Goal: Task Accomplishment & Management: Complete application form

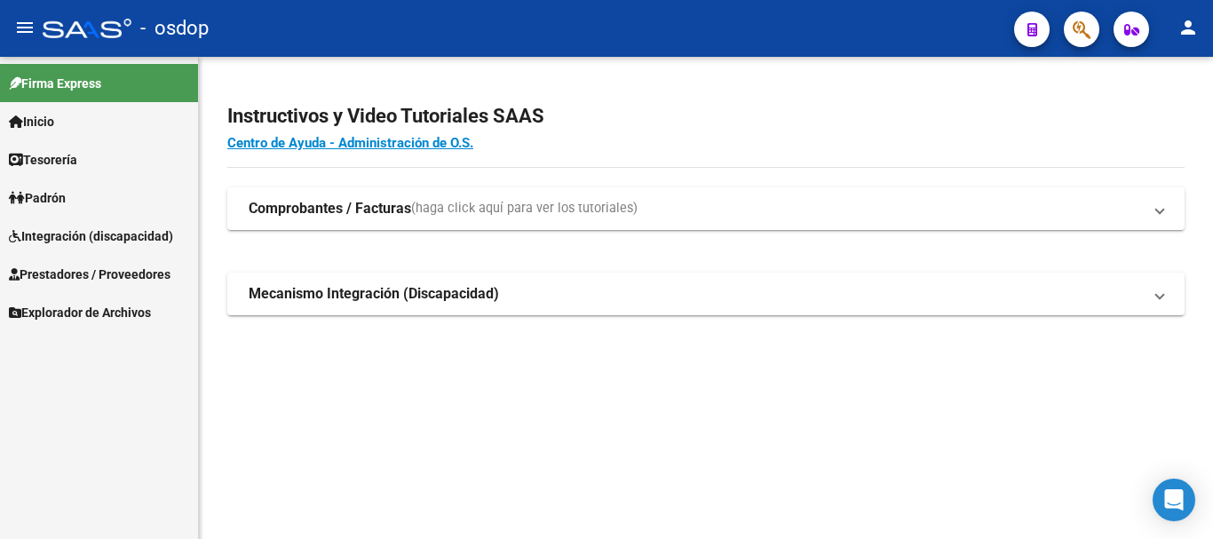
click at [142, 267] on span "Prestadores / Proveedores" at bounding box center [90, 275] width 162 height 20
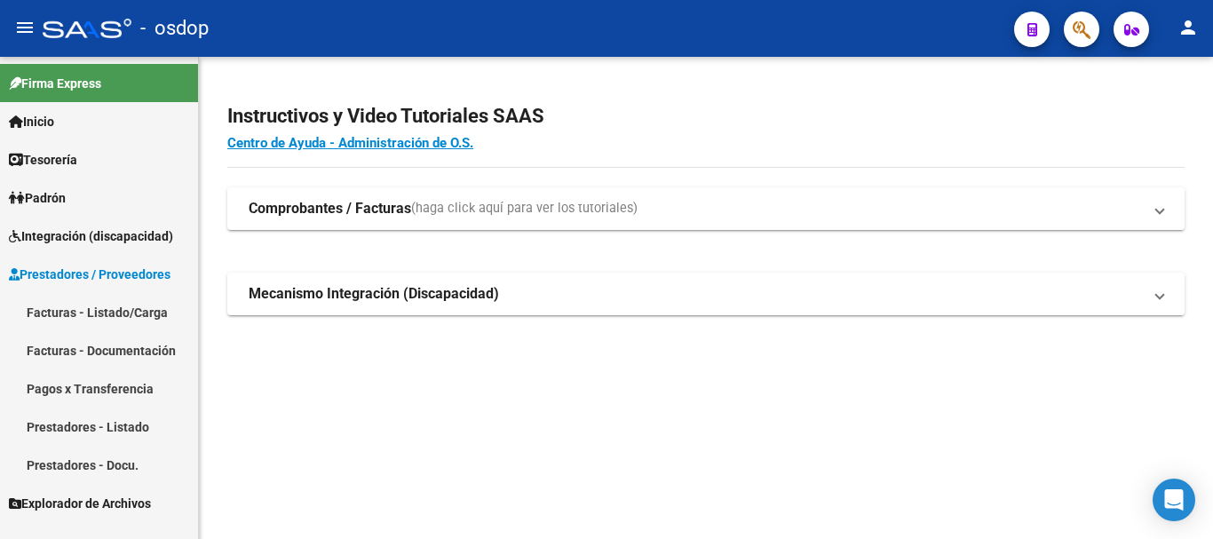
click at [147, 306] on link "Facturas - Listado/Carga" at bounding box center [99, 312] width 198 height 38
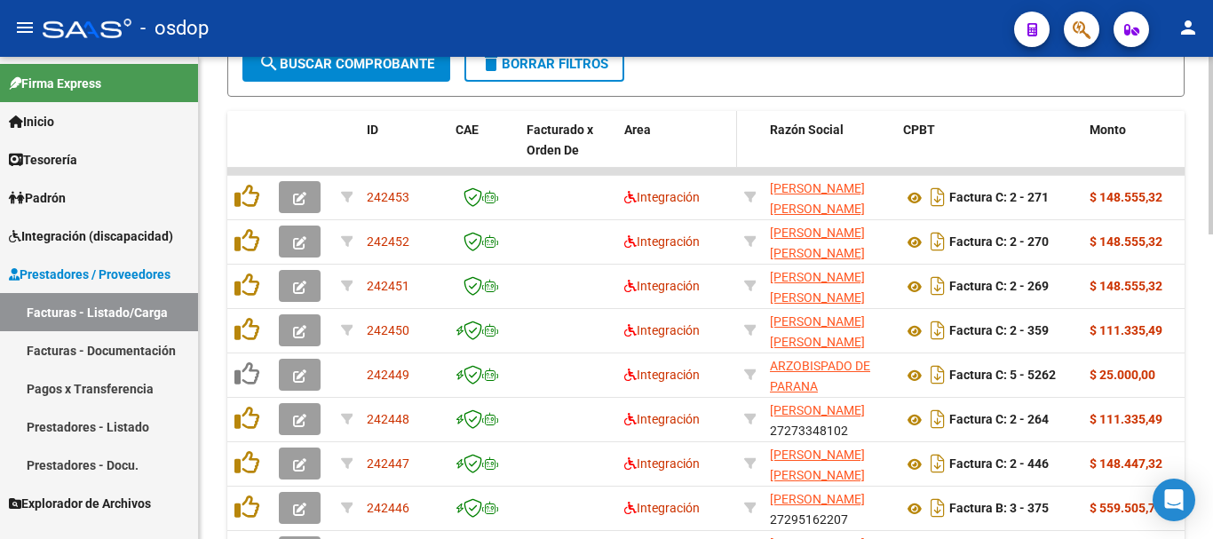
scroll to position [444, 0]
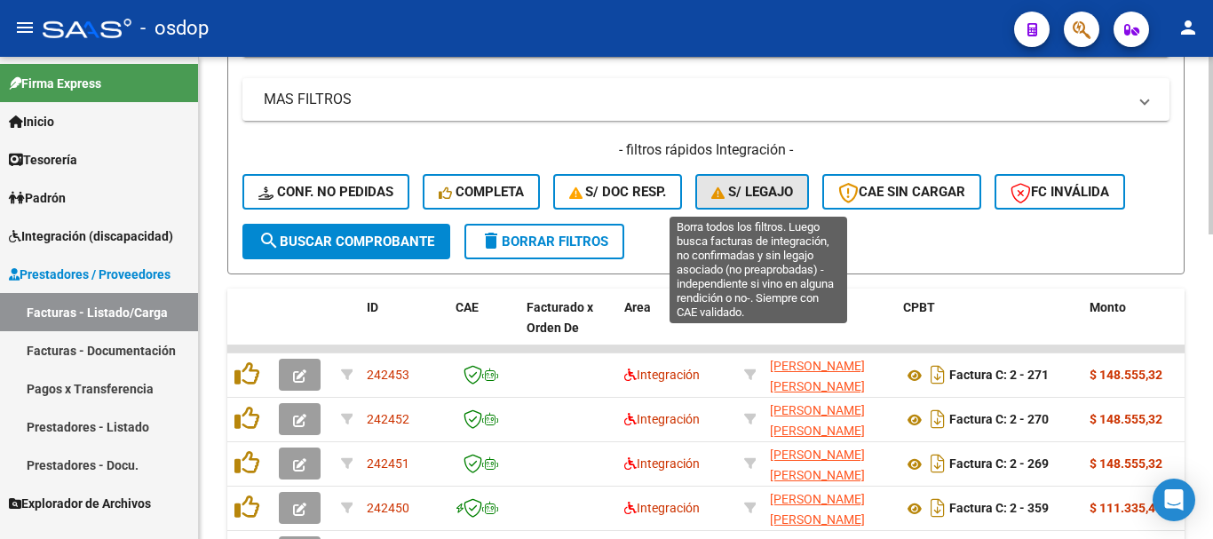
click at [789, 198] on span "S/ legajo" at bounding box center [752, 192] width 82 height 16
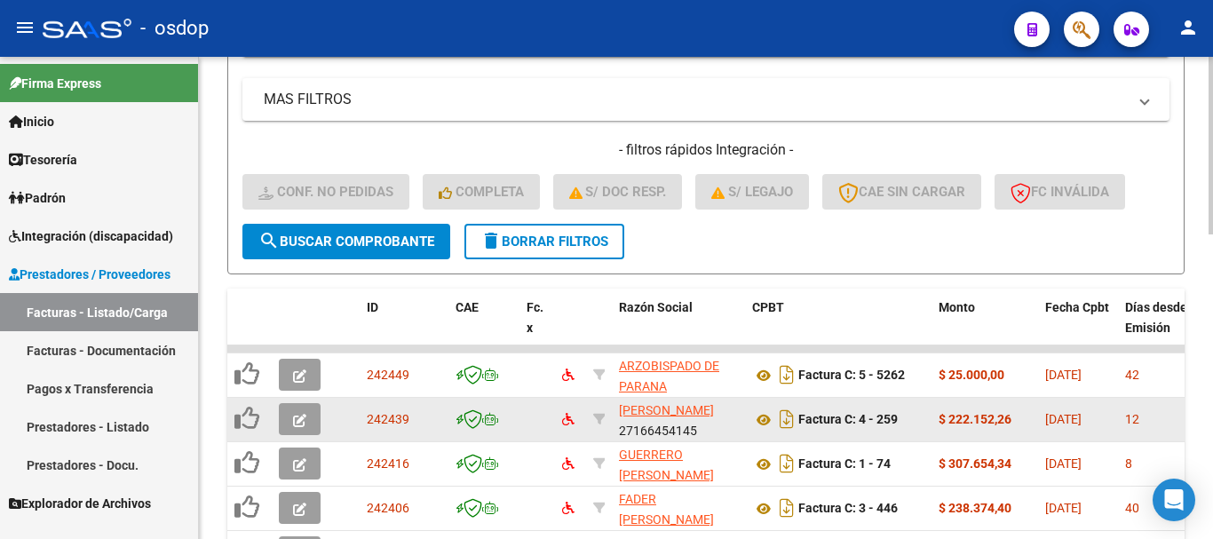
scroll to position [799, 0]
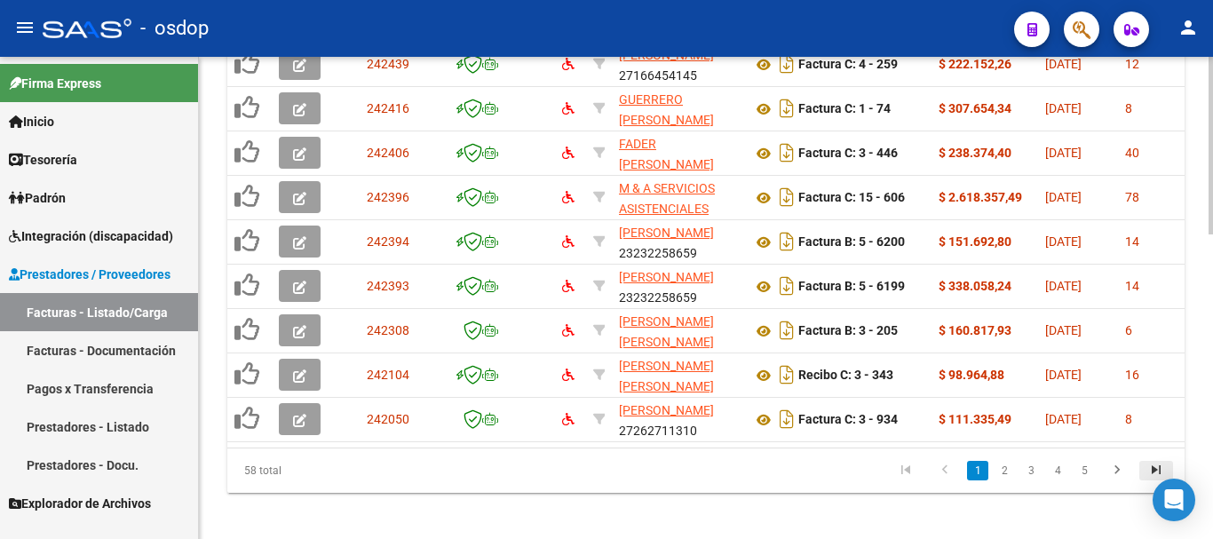
click at [1150, 480] on icon "go to last page" at bounding box center [1155, 472] width 23 height 21
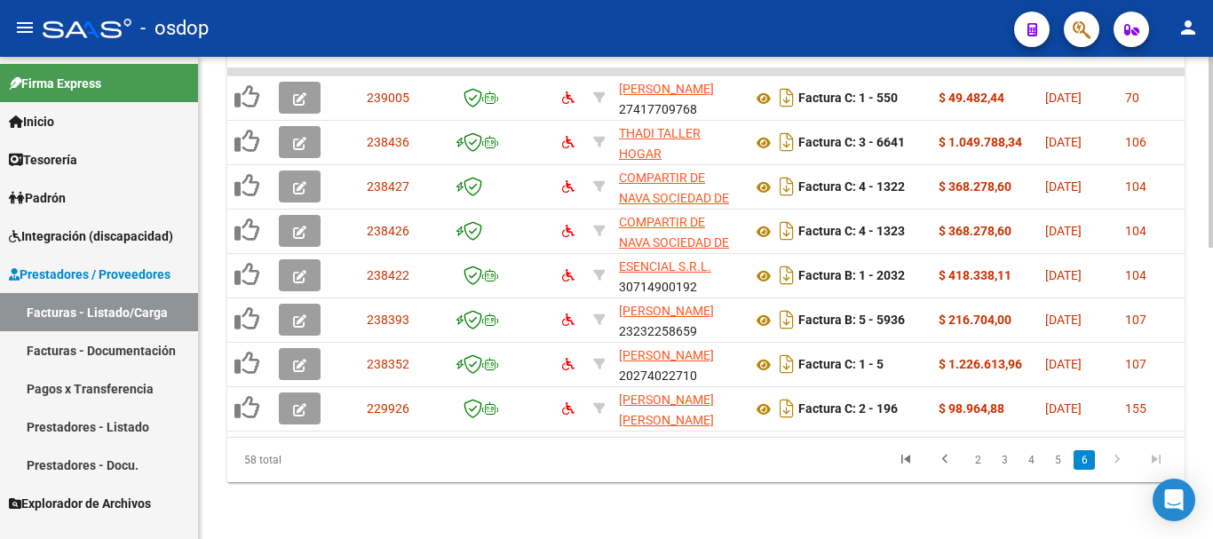
scroll to position [735, 0]
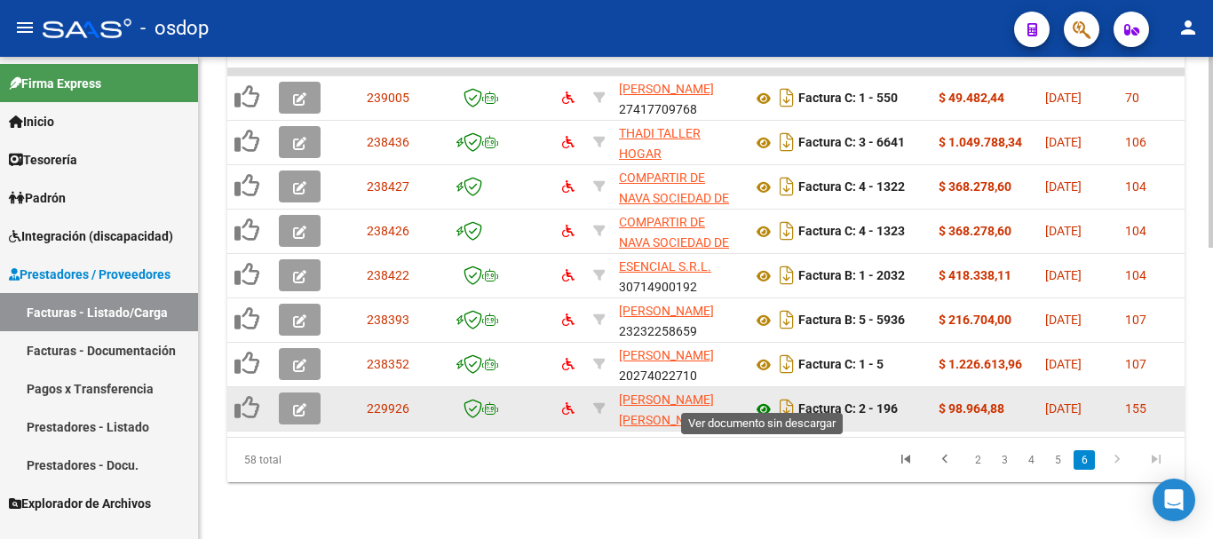
click at [765, 399] on icon at bounding box center [763, 409] width 23 height 21
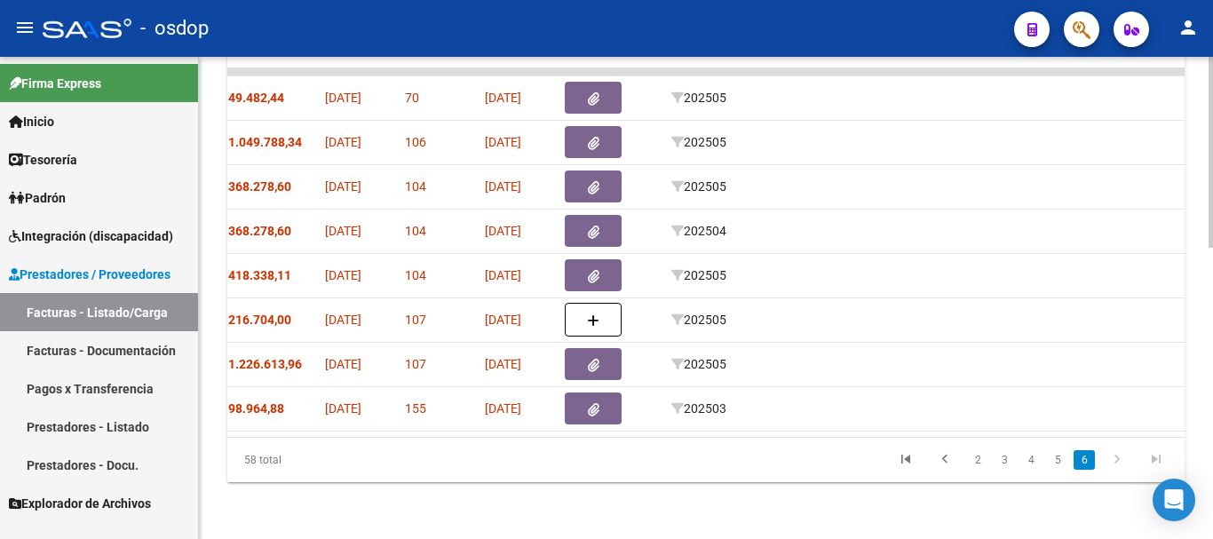
scroll to position [0, 0]
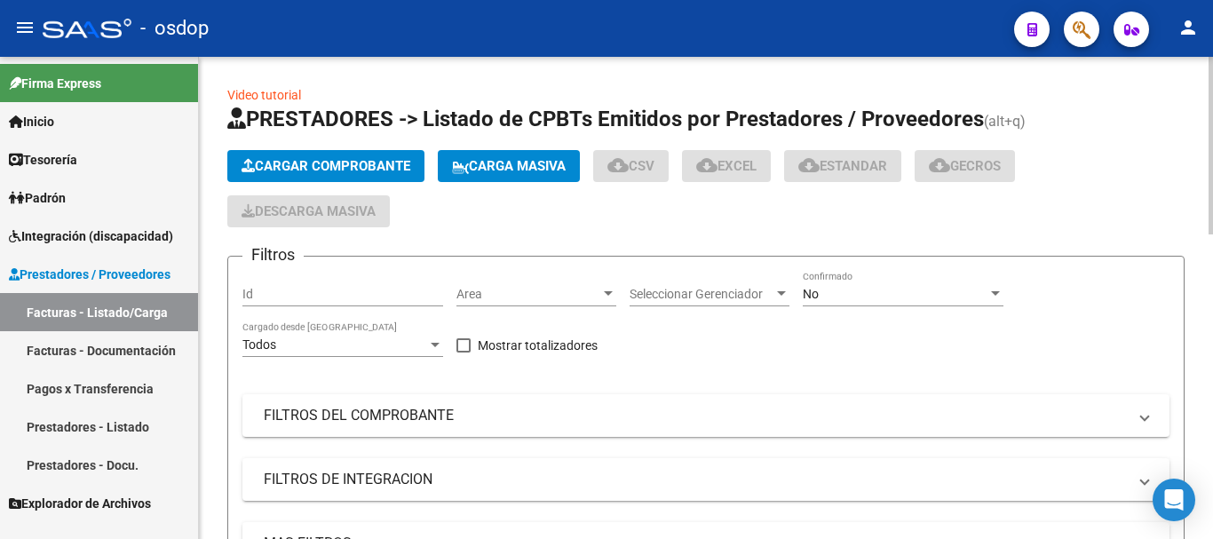
scroll to position [355, 0]
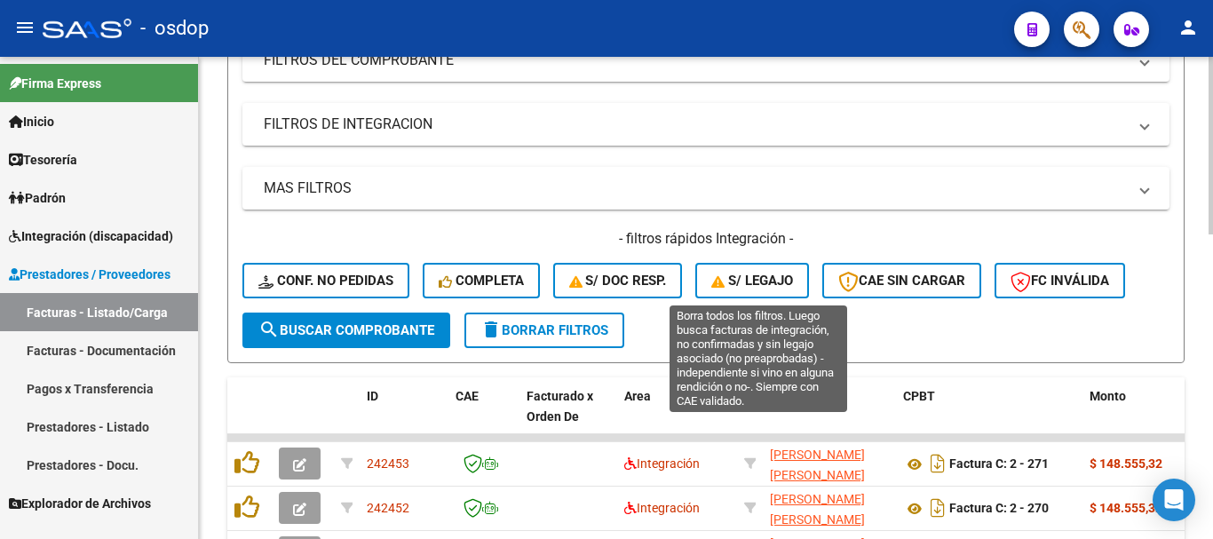
click at [753, 286] on span "S/ legajo" at bounding box center [752, 281] width 82 height 16
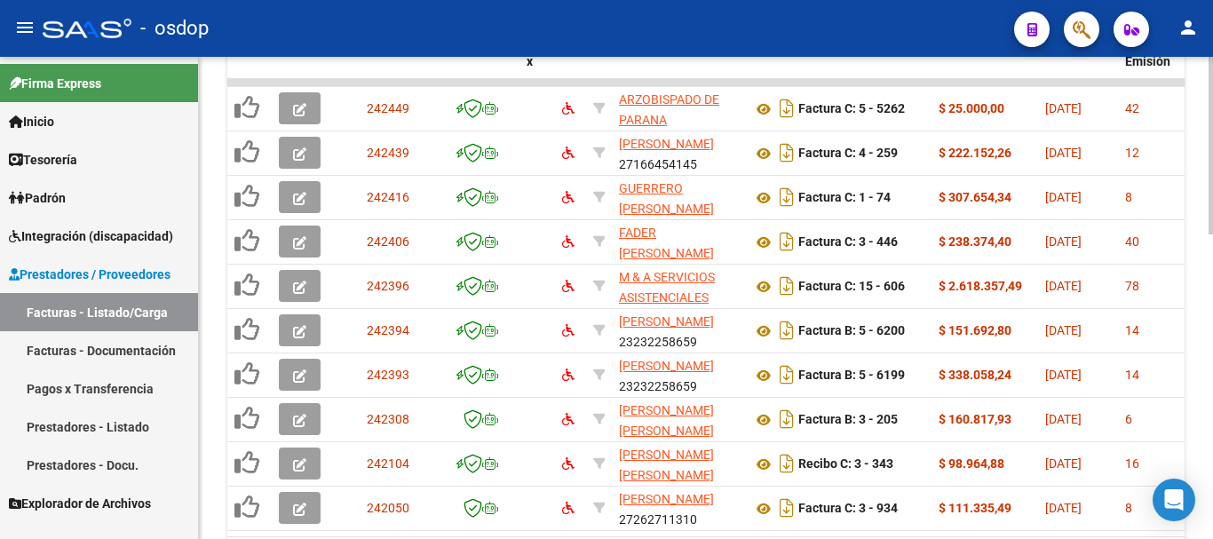
scroll to position [824, 0]
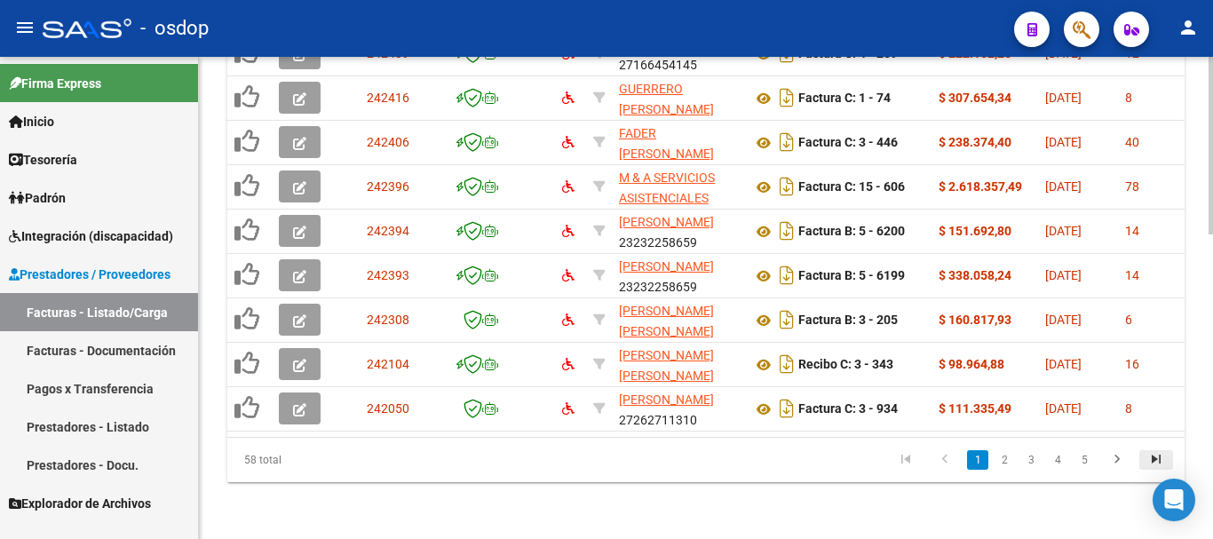
click at [1152, 453] on icon "go to last page" at bounding box center [1155, 461] width 23 height 21
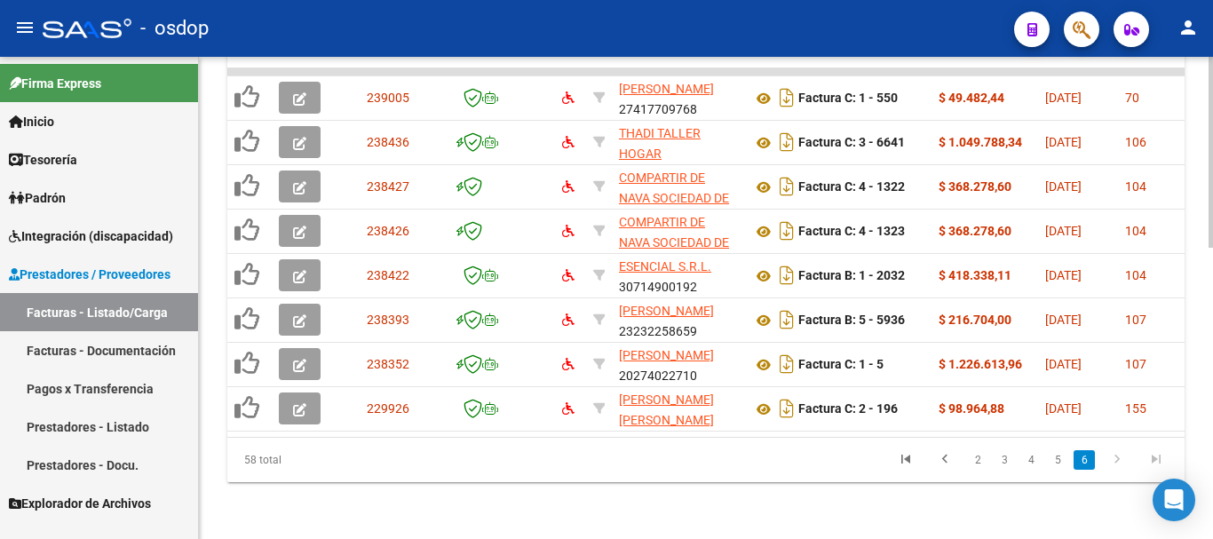
scroll to position [735, 0]
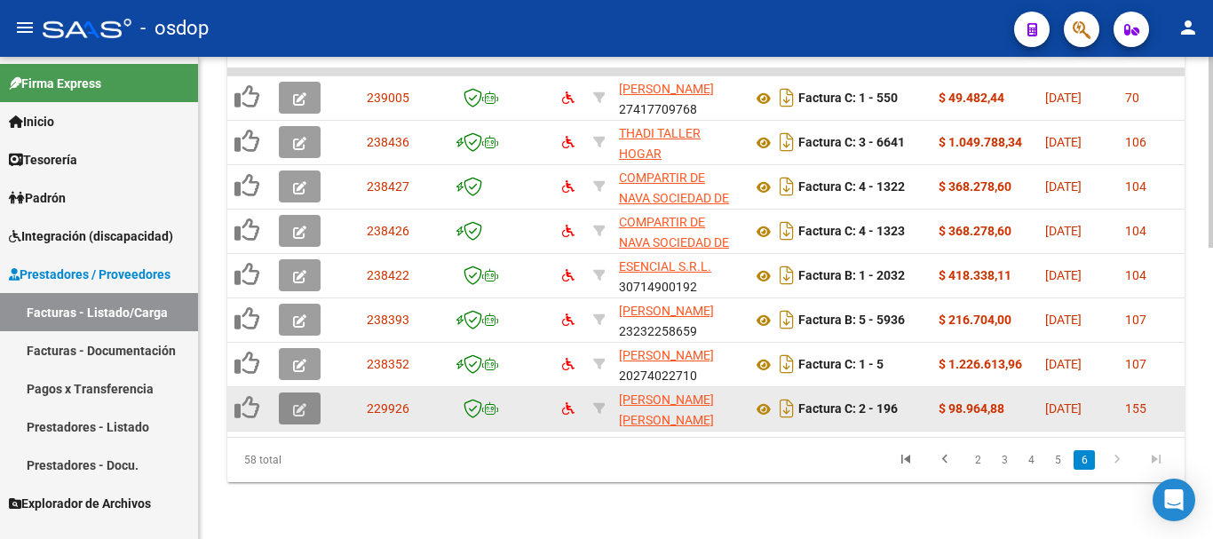
click at [310, 392] on button "button" at bounding box center [300, 408] width 42 height 32
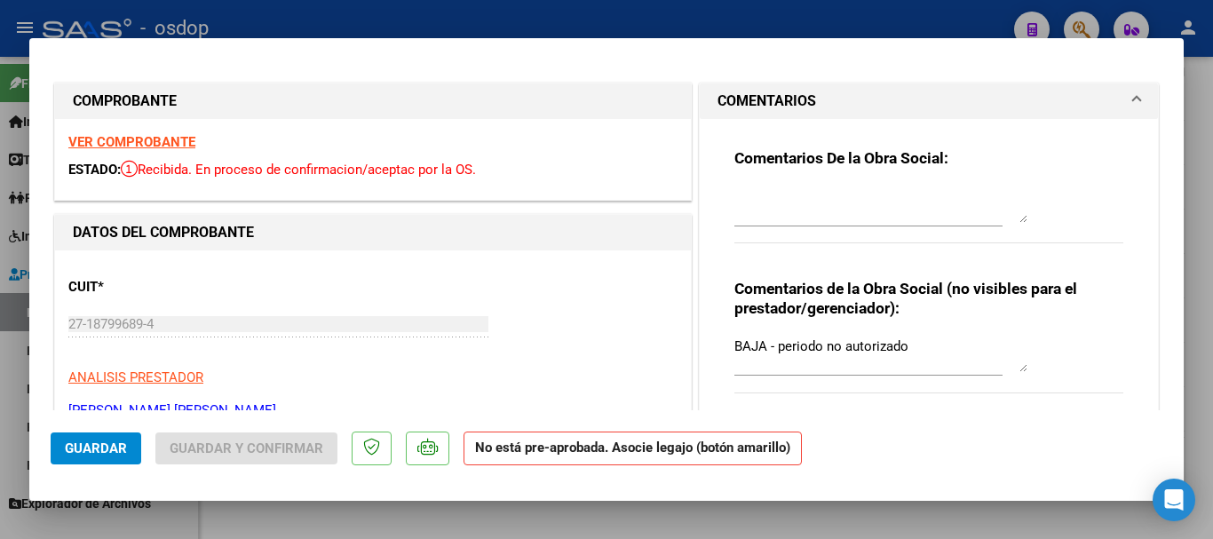
scroll to position [266, 0]
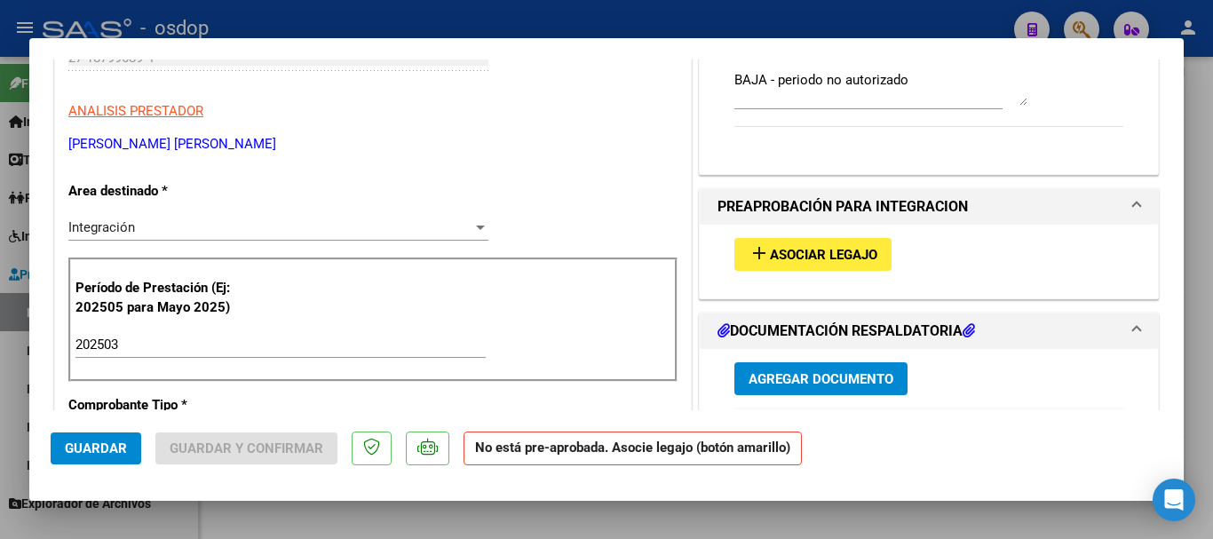
click at [842, 251] on span "Asociar Legajo" at bounding box center [823, 255] width 107 height 16
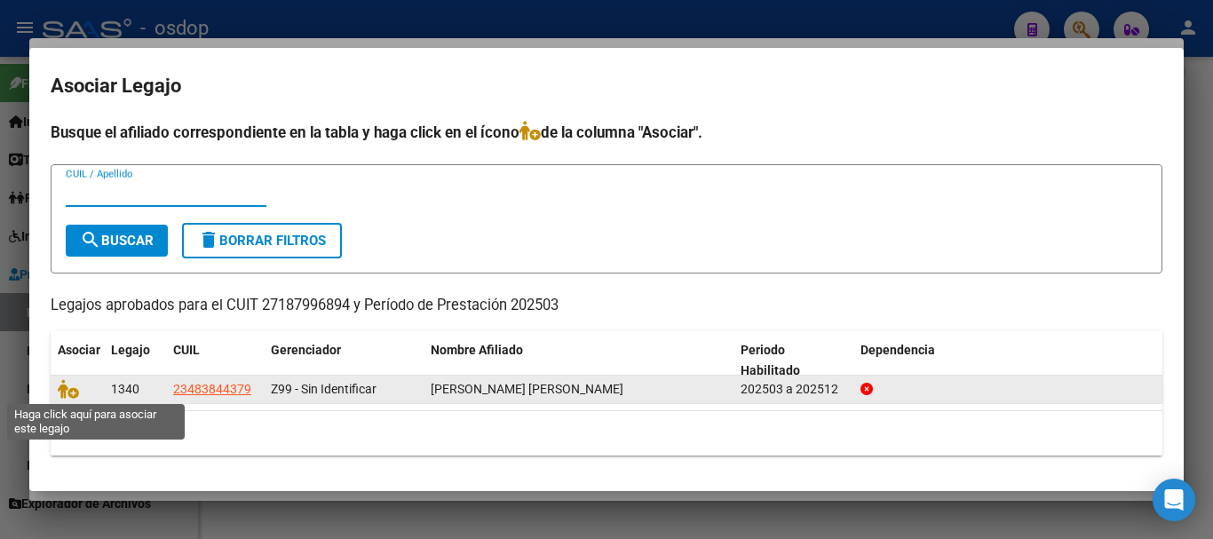
click at [57, 392] on datatable-body-cell at bounding box center [77, 389] width 53 height 28
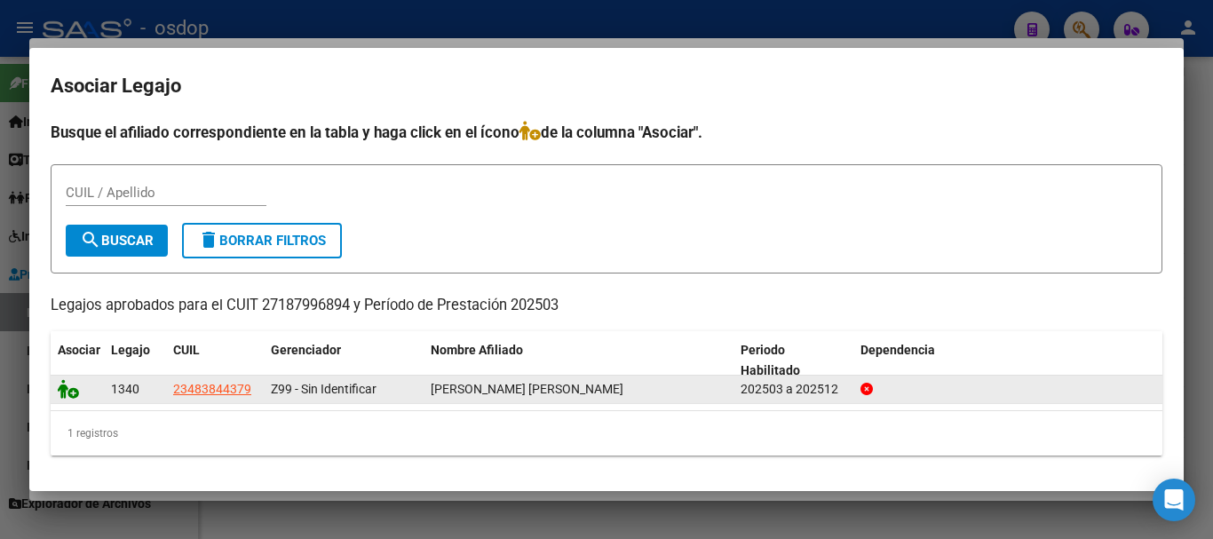
click at [66, 391] on icon at bounding box center [68, 389] width 21 height 20
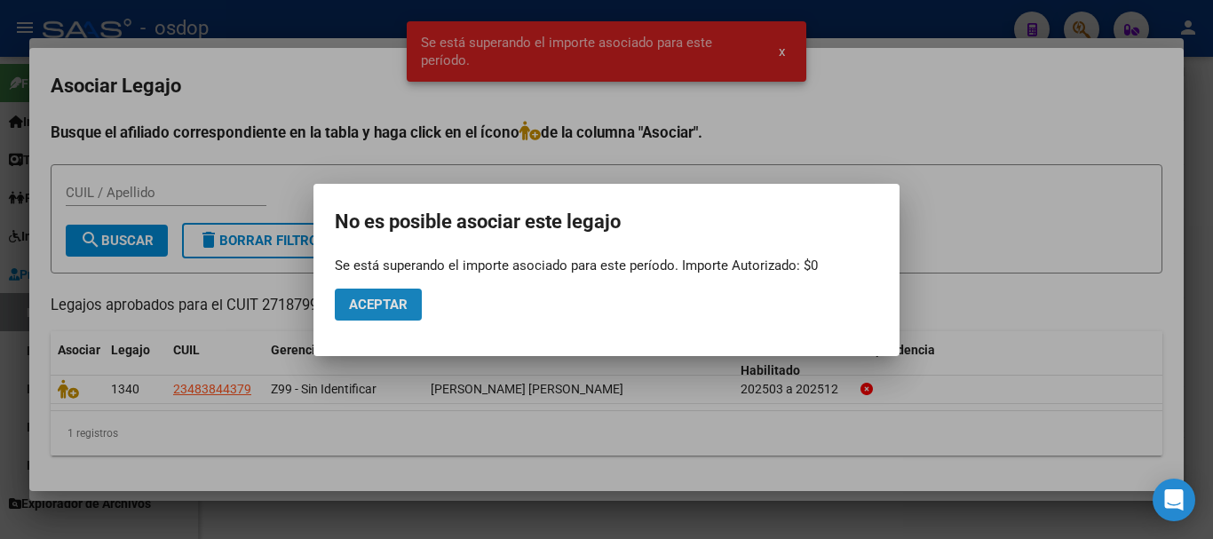
click at [383, 307] on span "Aceptar" at bounding box center [378, 304] width 59 height 16
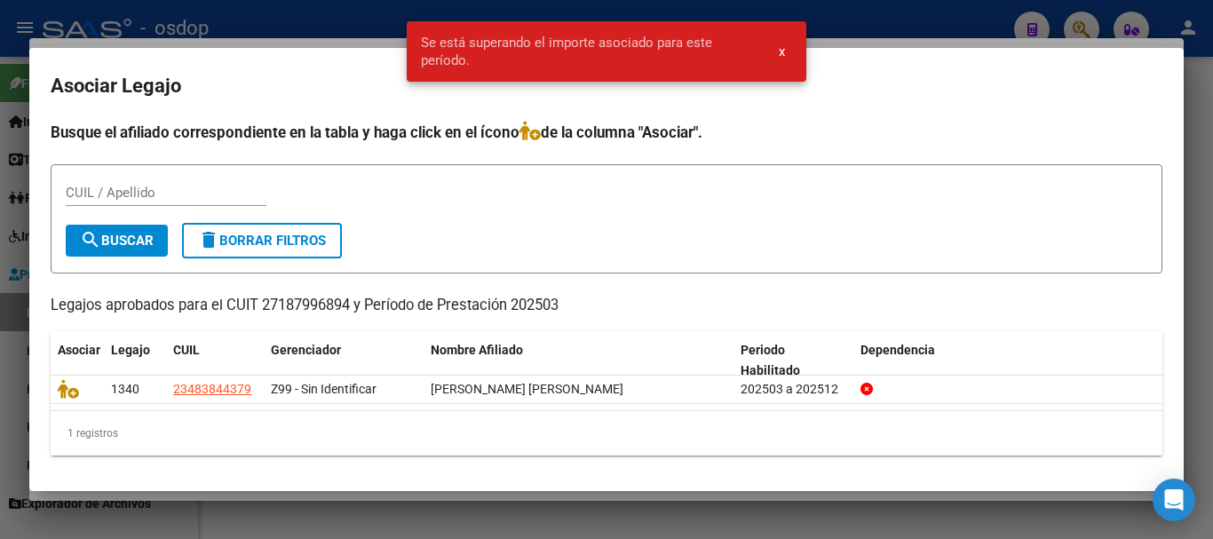
click at [344, 16] on div at bounding box center [606, 269] width 1213 height 539
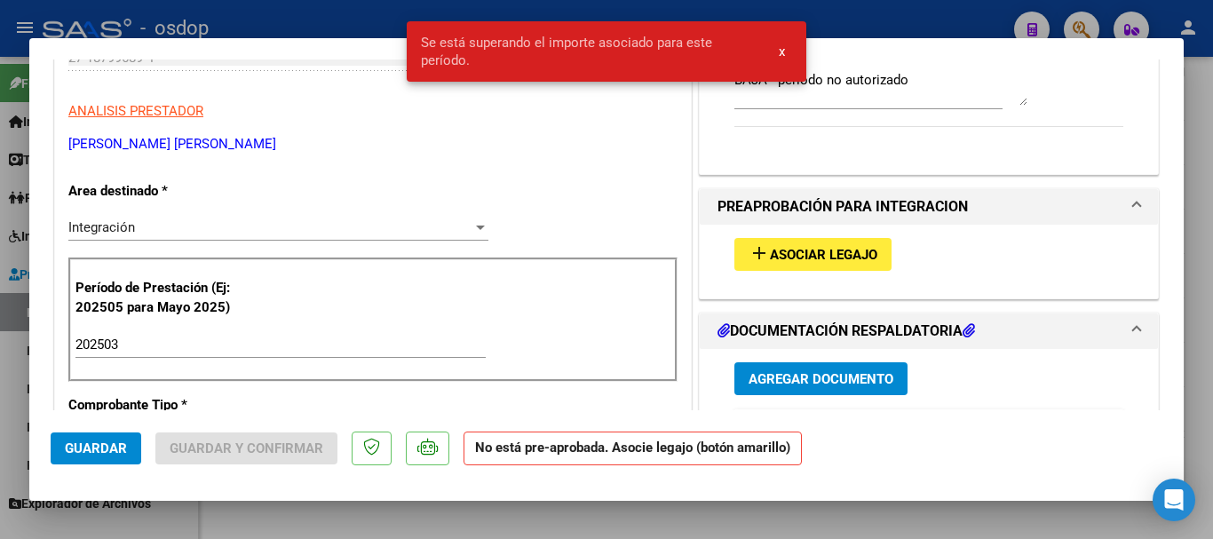
click at [386, 27] on div "Se está superando el importe asociado para este período. x" at bounding box center [606, 51] width 443 height 103
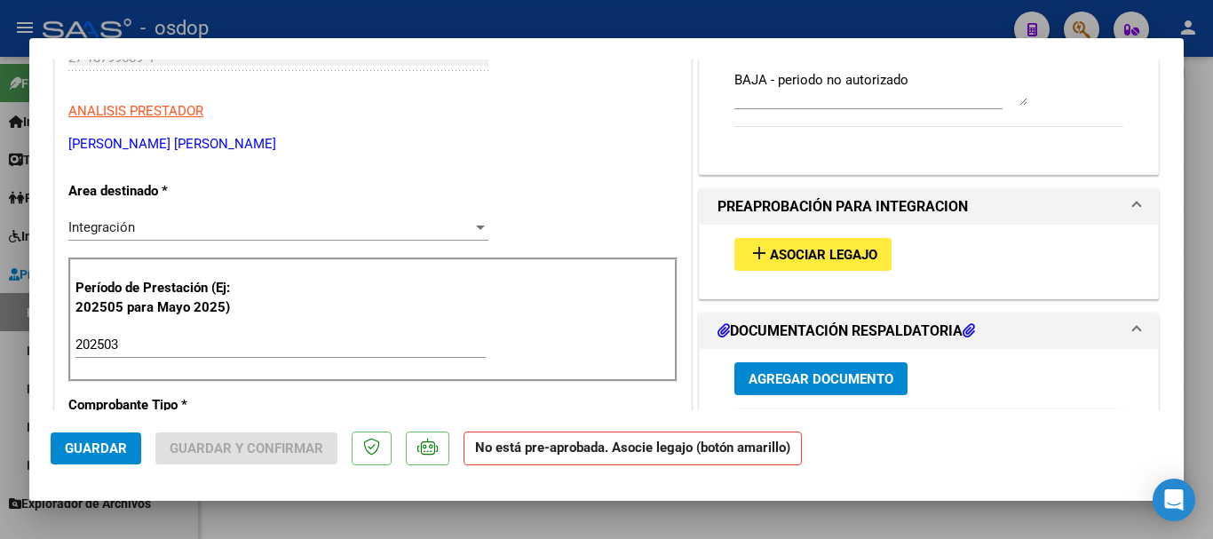
click at [677, 528] on div at bounding box center [606, 269] width 1213 height 539
type input "$ 0,00"
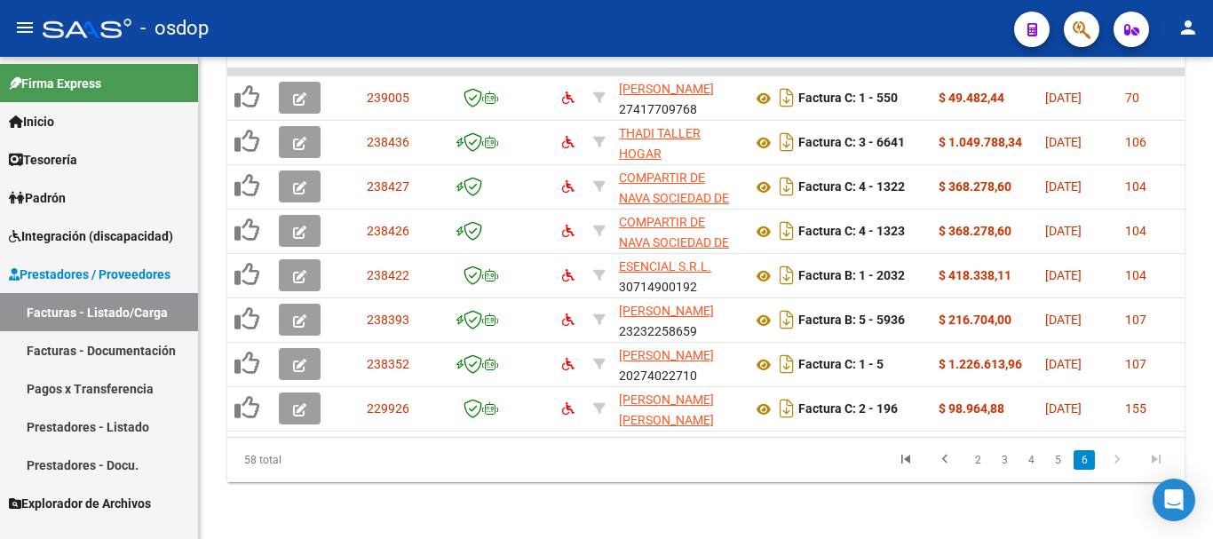
scroll to position [735, 0]
